Goal: Information Seeking & Learning: Find specific fact

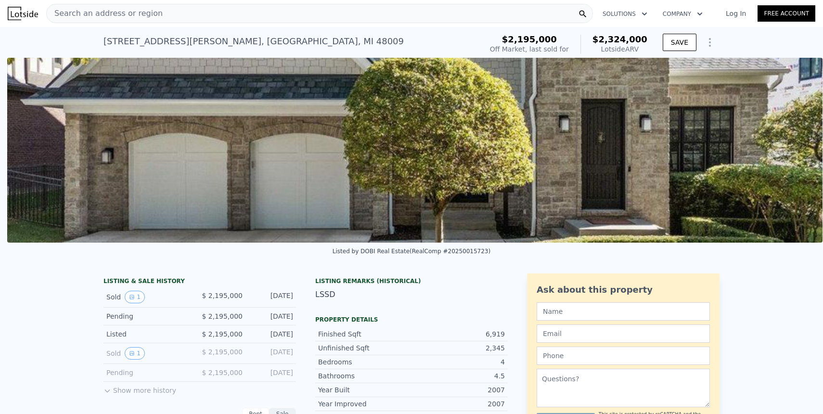
scroll to position [0, 439]
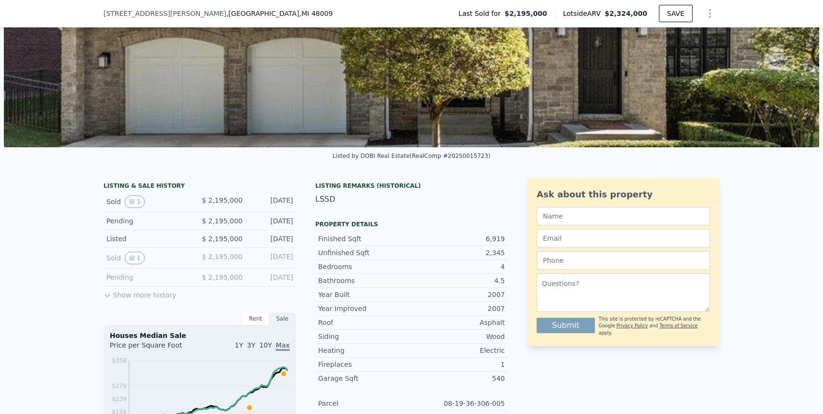
scroll to position [93, 0]
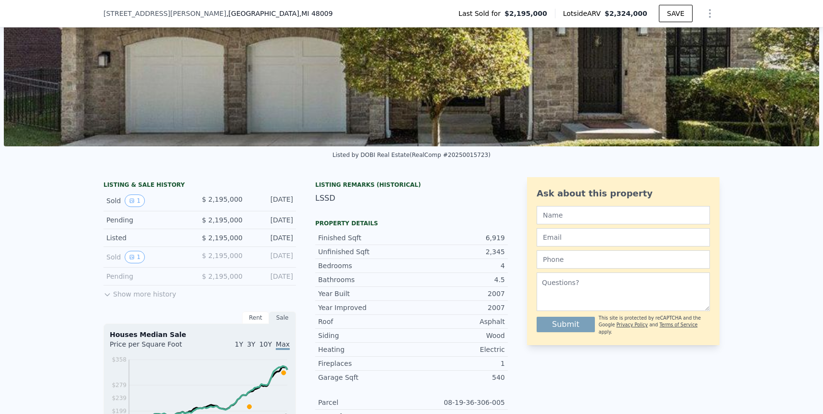
click at [137, 196] on button "1" at bounding box center [135, 201] width 20 height 13
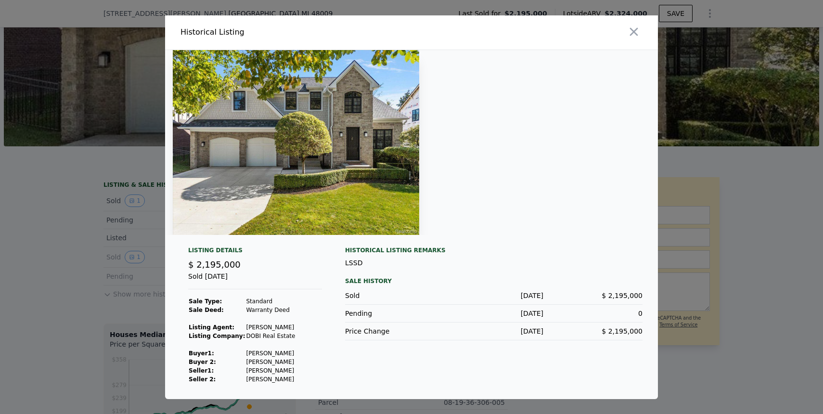
click at [252, 368] on td "Martell John L" at bounding box center [271, 370] width 50 height 9
drag, startPoint x: 252, startPoint y: 368, endPoint x: 289, endPoint y: 368, distance: 37.1
click at [289, 368] on td "Martell John L" at bounding box center [271, 370] width 50 height 9
click at [695, 154] on div at bounding box center [411, 207] width 823 height 414
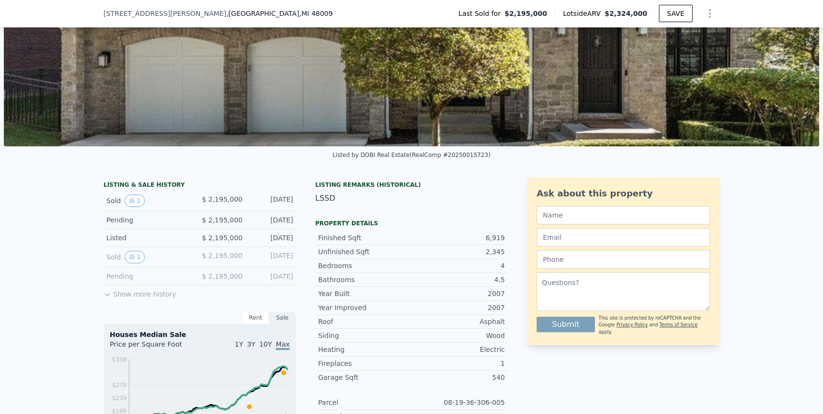
click at [153, 294] on button "Show more history" at bounding box center [140, 291] width 73 height 13
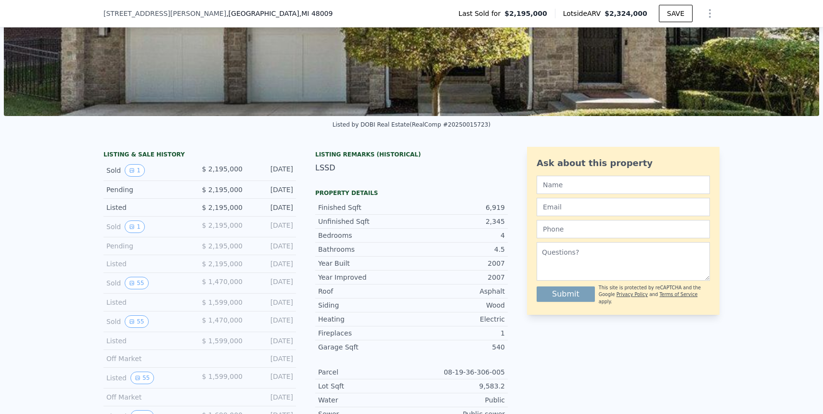
scroll to position [128, 0]
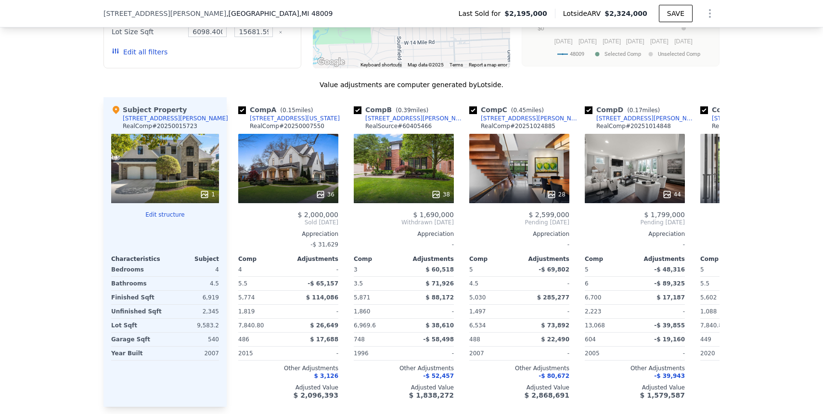
scroll to position [1233, 0]
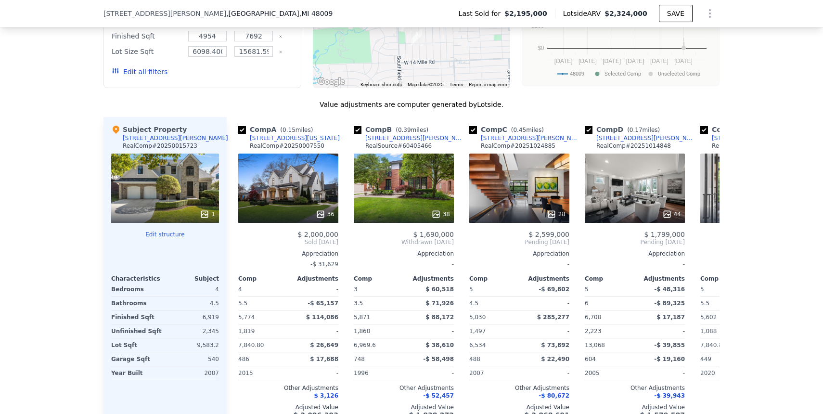
click at [65, 186] on div "We found 9 sales that match your search Listings provided by RealComp . Filters…" at bounding box center [411, 168] width 823 height 552
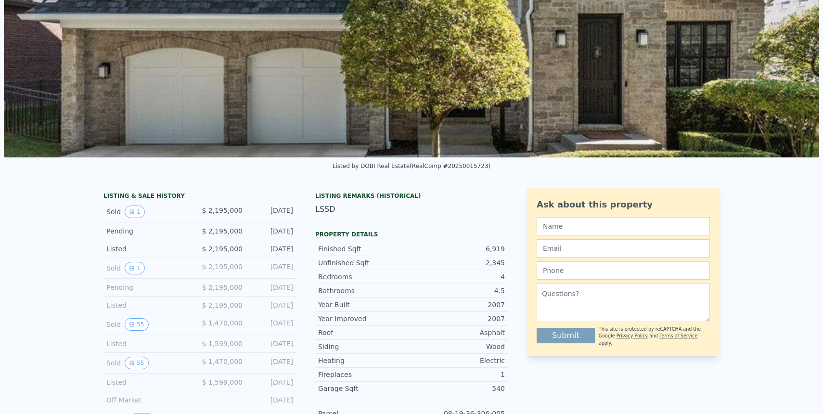
scroll to position [0, 0]
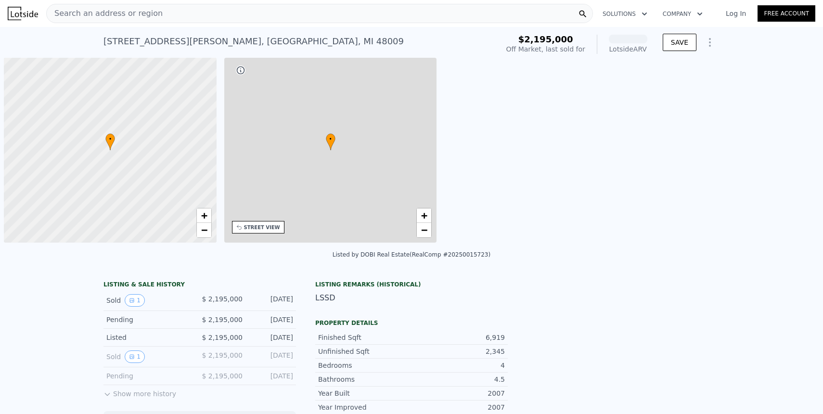
click at [137, 187] on div at bounding box center [110, 150] width 255 height 222
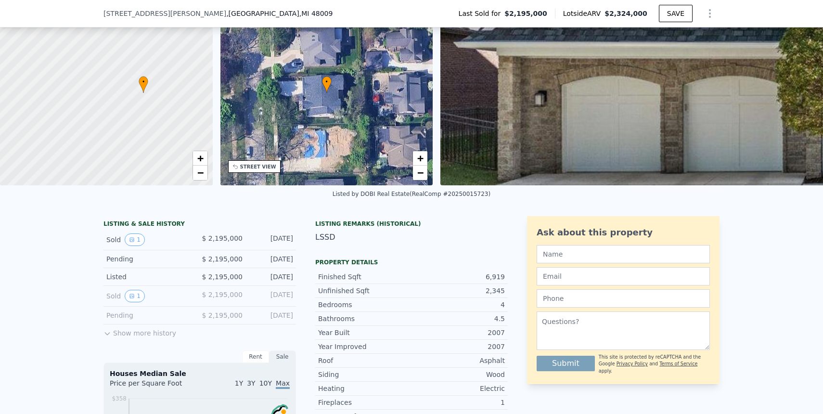
scroll to position [56, 0]
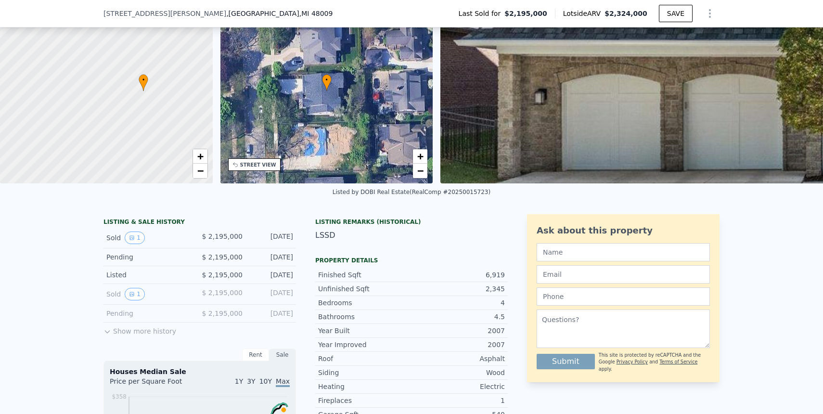
click at [113, 332] on button "Show more history" at bounding box center [140, 329] width 73 height 13
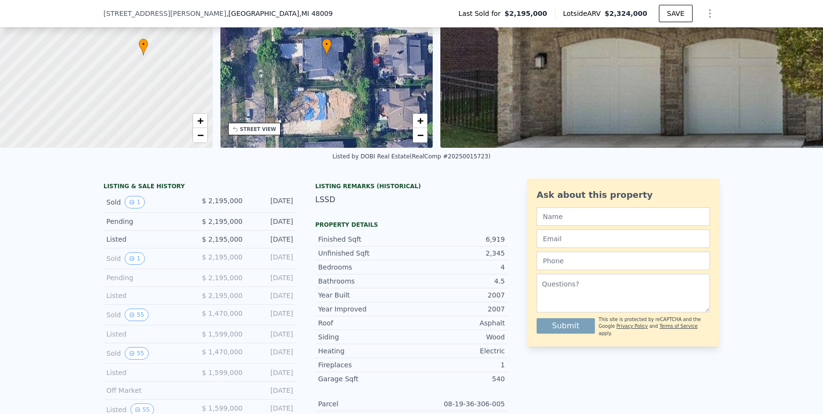
scroll to position [93, 0]
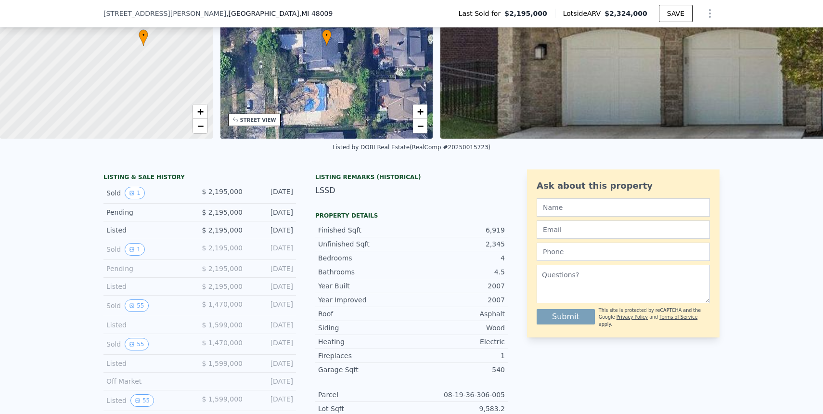
scroll to position [102, 0]
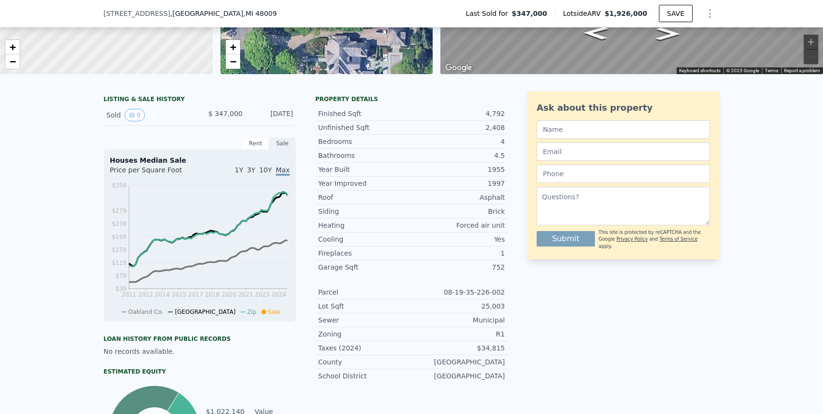
scroll to position [165, 0]
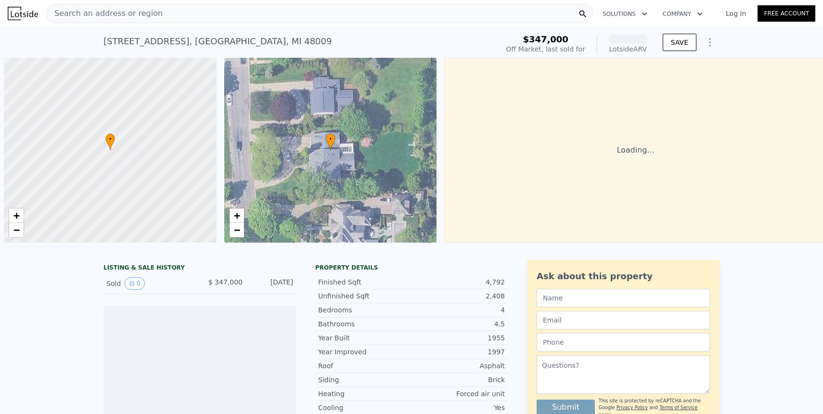
scroll to position [0, 4]
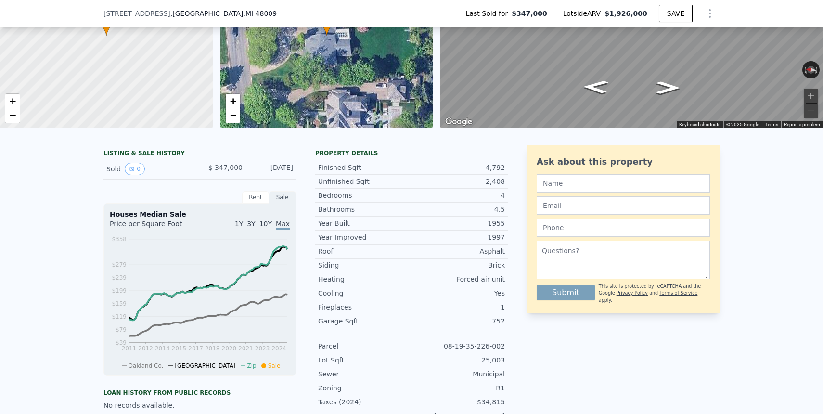
click at [385, 239] on div "Year Improved" at bounding box center [364, 238] width 93 height 10
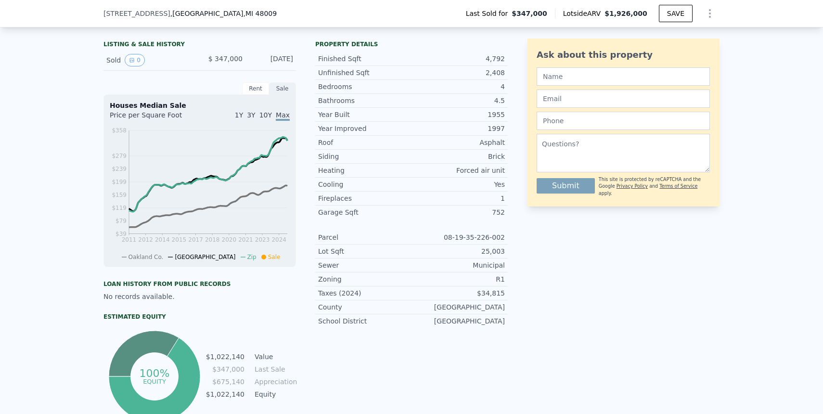
click at [372, 198] on div "Fireplaces" at bounding box center [364, 199] width 93 height 10
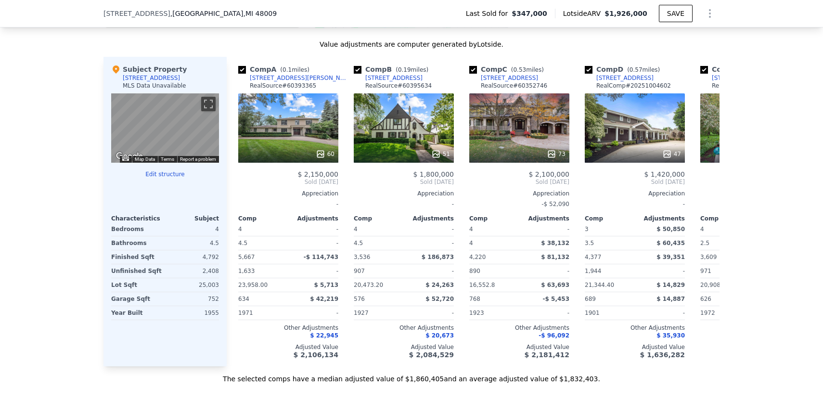
scroll to position [880, 0]
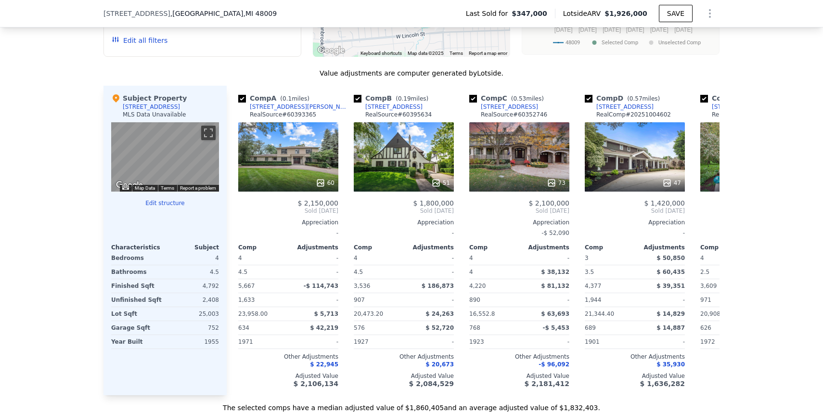
click at [80, 161] on div "We found 7 sales that match your search Filters Map Prices Modify Comp Filters …" at bounding box center [411, 141] width 823 height 543
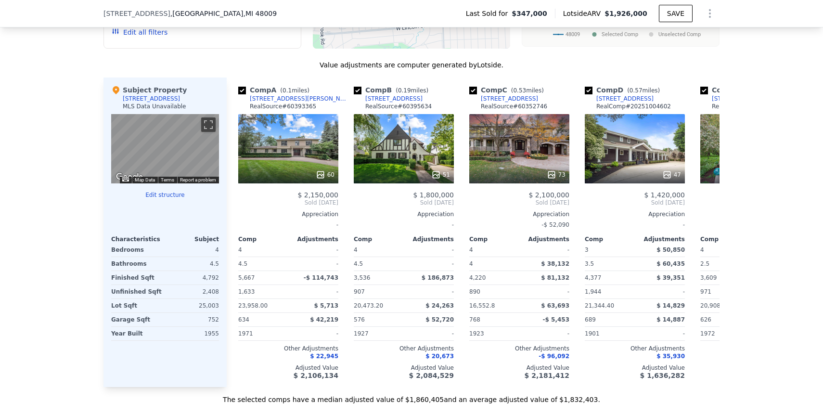
scroll to position [888, 0]
click at [81, 117] on div "We found 7 sales that match your search Filters Map Prices Modify Comp Filters …" at bounding box center [411, 132] width 823 height 543
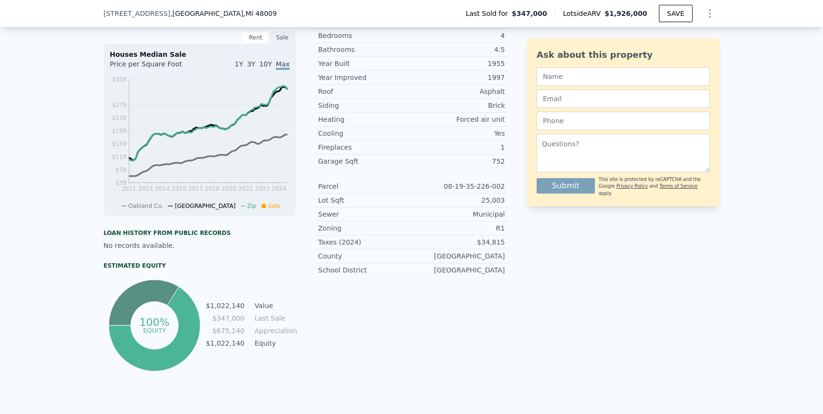
click at [75, 157] on div "LISTING & SALE HISTORY Sold 0 $ 347,000 [DATE] Rent Sale Rent over time Price p…" at bounding box center [411, 197] width 823 height 438
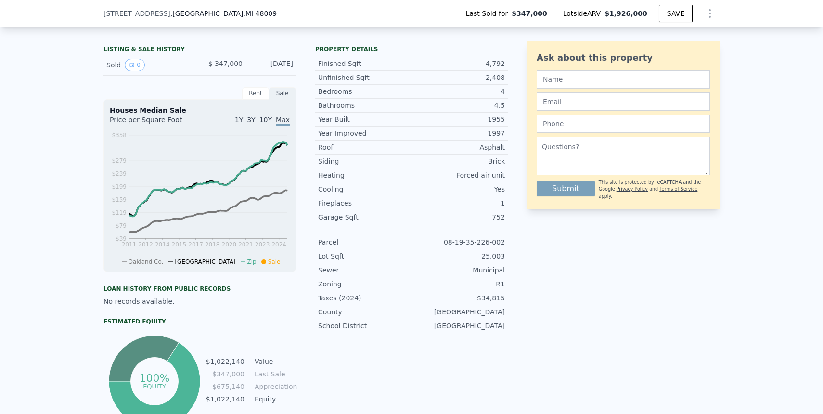
scroll to position [205, 0]
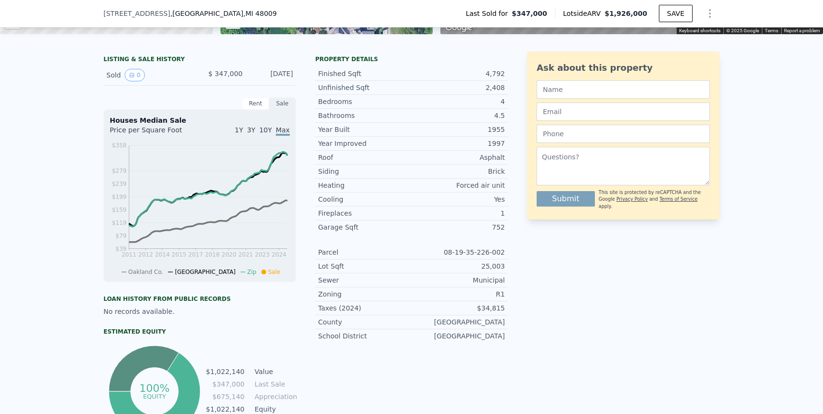
click at [72, 181] on div "LISTING & SALE HISTORY Sold 0 $ 347,000 [DATE] Rent Sale Rent over time Price p…" at bounding box center [411, 263] width 823 height 438
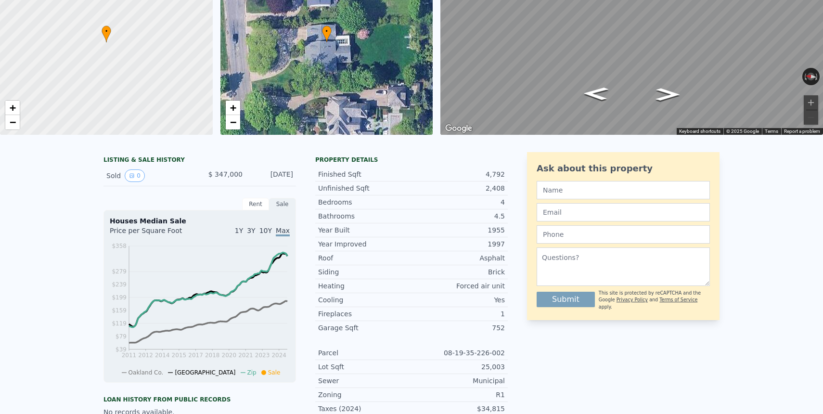
scroll to position [0, 0]
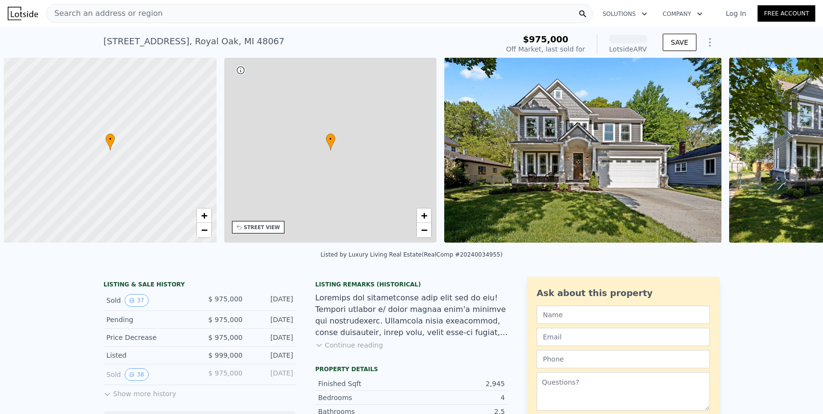
scroll to position [0, 4]
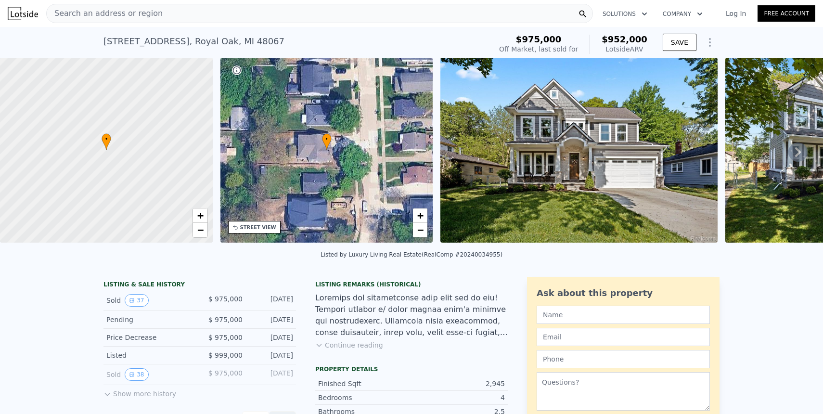
click at [327, 309] on div at bounding box center [411, 315] width 193 height 46
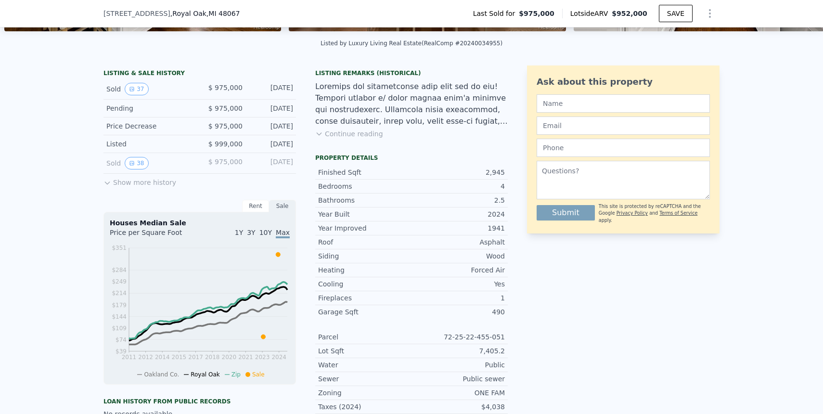
scroll to position [208, 0]
